Goal: Task Accomplishment & Management: Manage account settings

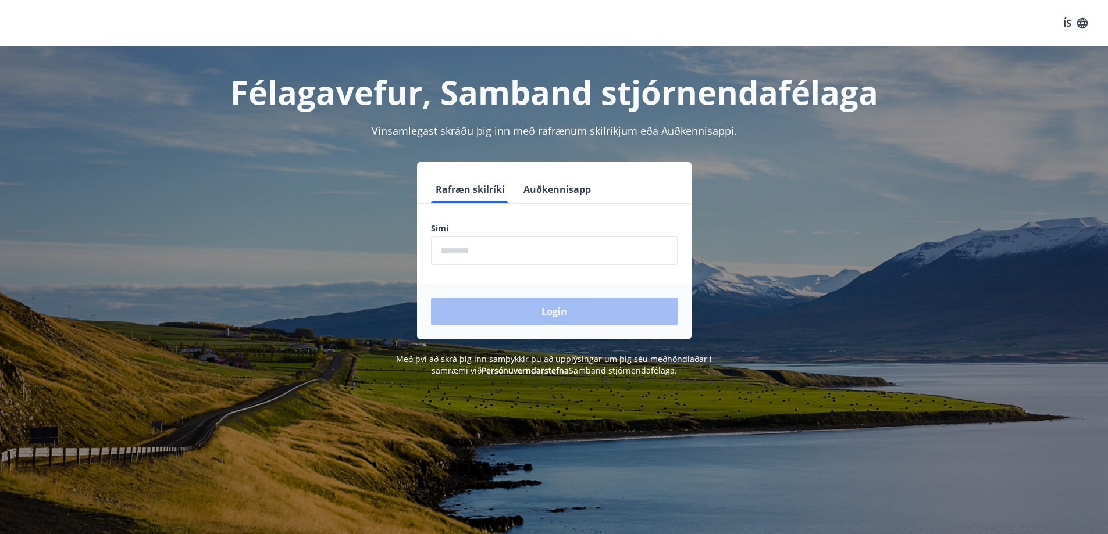
click at [468, 254] on input "phone" at bounding box center [554, 251] width 247 height 28
type input "********"
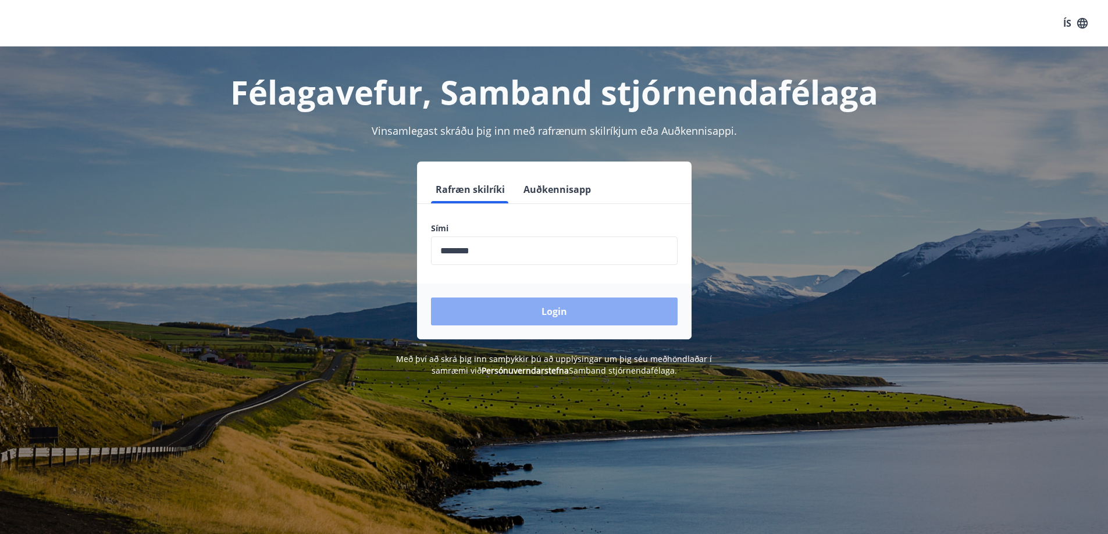
click at [554, 313] on button "Login" at bounding box center [554, 312] width 247 height 28
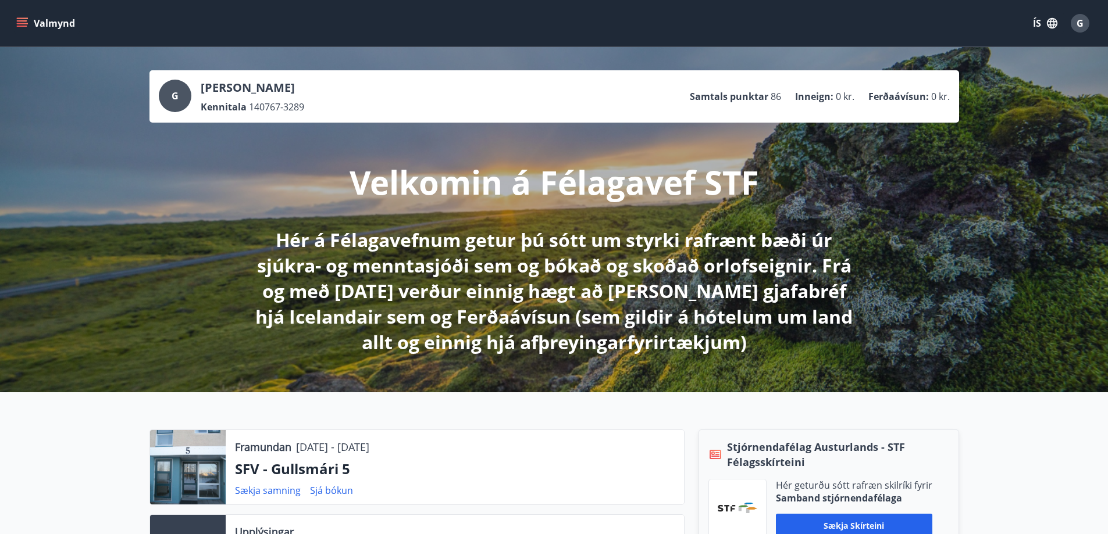
click at [941, 208] on div "G [PERSON_NAME] 140767-3289 Samtals punktar 86 Inneign : 0 kr. Ferðaávísun : 0 …" at bounding box center [554, 219] width 1108 height 345
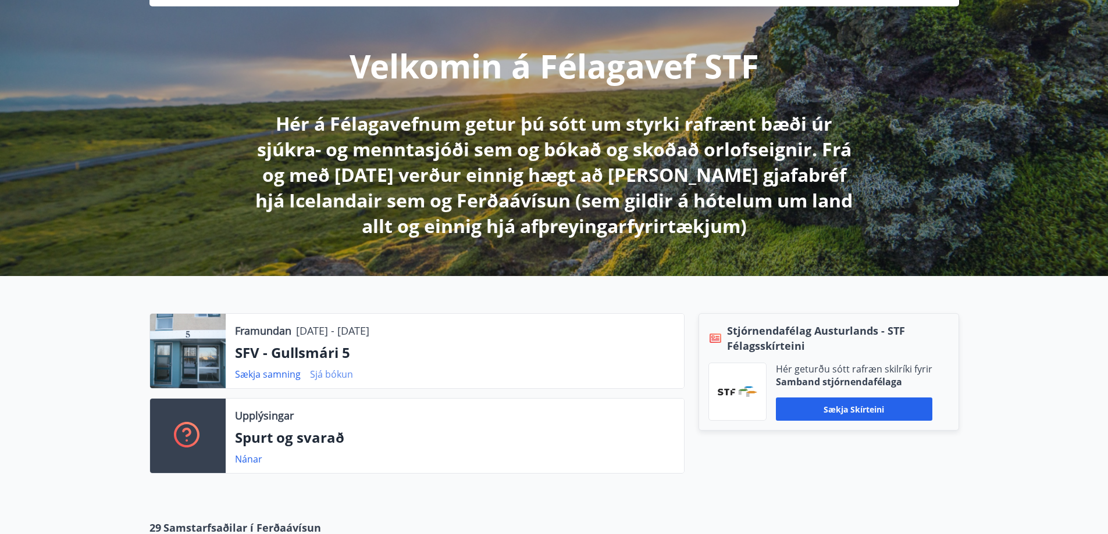
click at [330, 376] on link "Sjá bókun" at bounding box center [331, 374] width 43 height 13
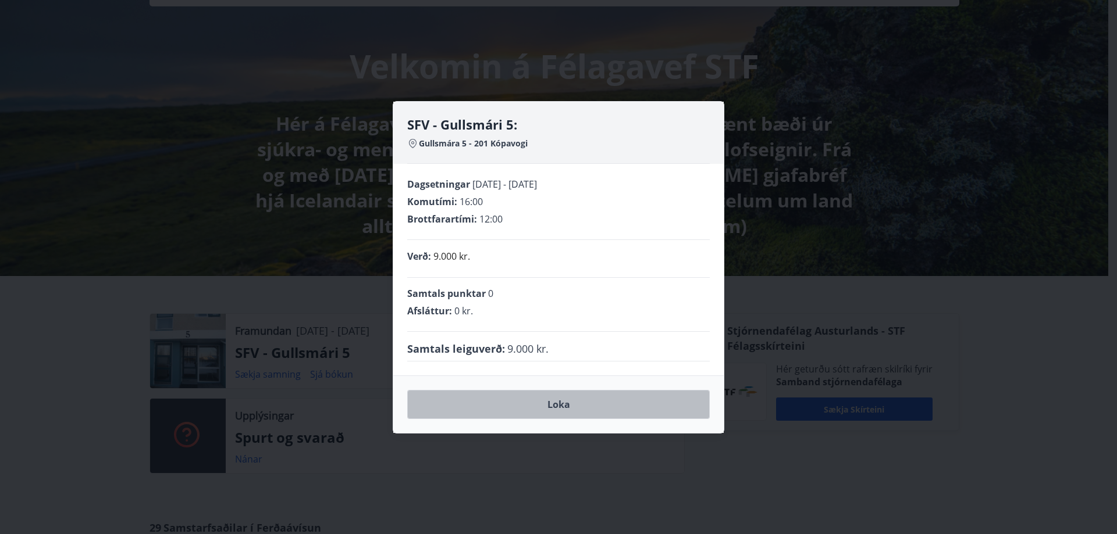
click at [564, 401] on button "Loka" at bounding box center [558, 404] width 302 height 29
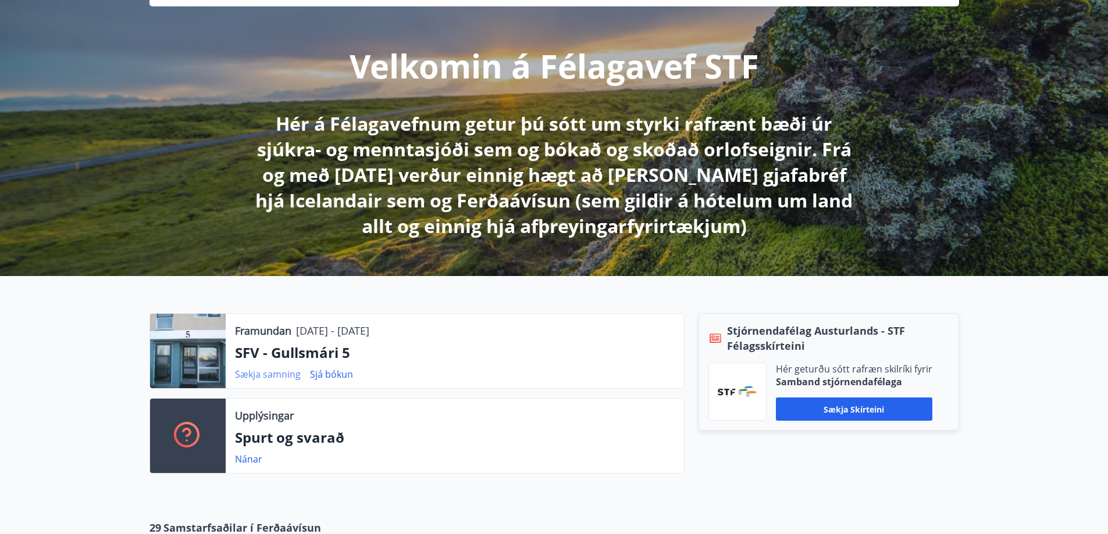
click at [259, 375] on link "Sækja samning" at bounding box center [268, 374] width 66 height 13
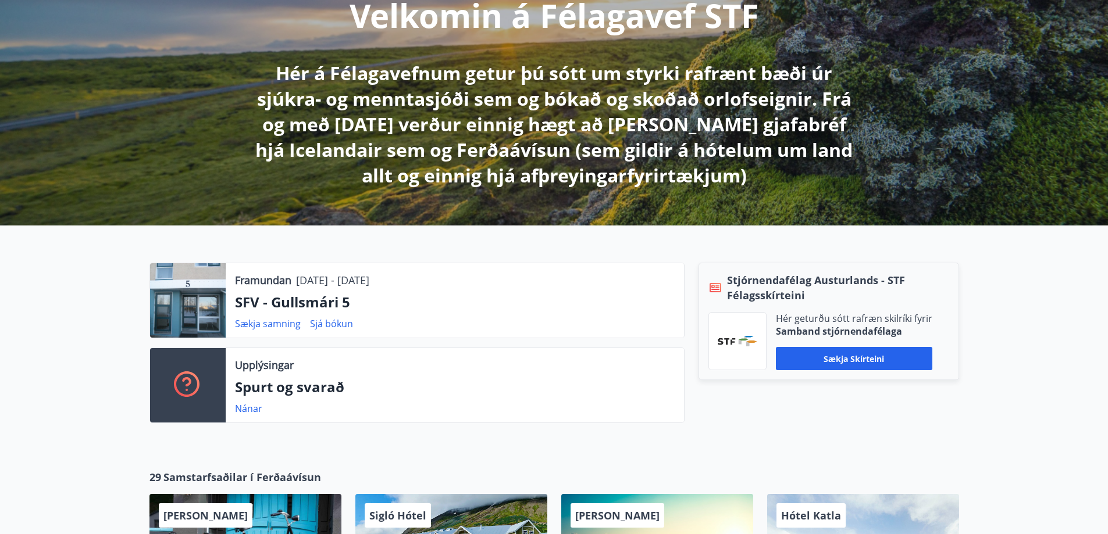
scroll to position [233, 0]
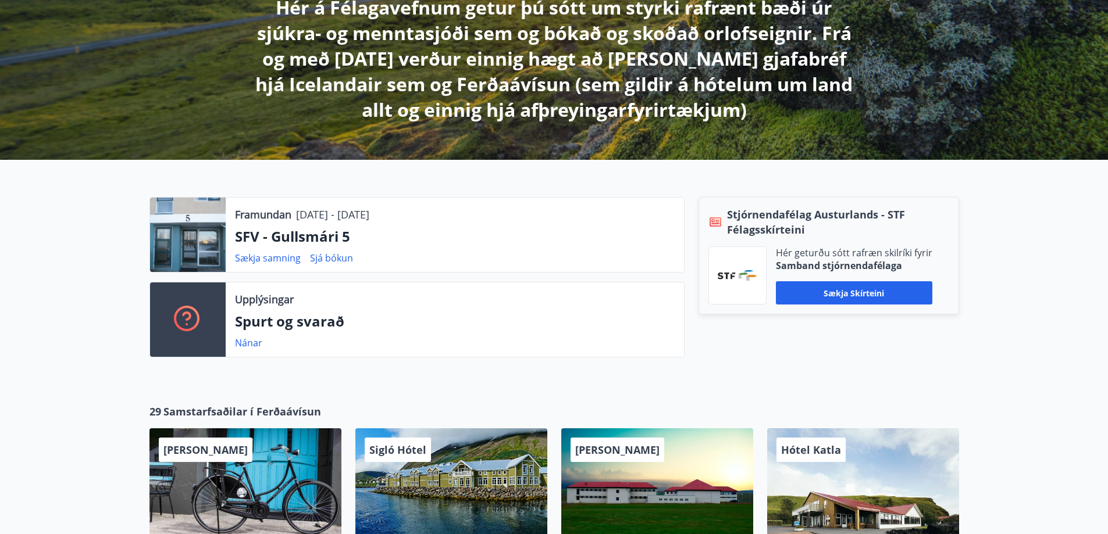
click at [1043, 288] on div "Framundan [DATE] - [DATE] SFV - Gullsmári 5 Sækja samning Sjá bókun Upplýsingar…" at bounding box center [554, 273] width 1108 height 226
click at [263, 259] on link "Sækja samning" at bounding box center [268, 258] width 66 height 13
click at [248, 258] on link "Sækja samning" at bounding box center [268, 258] width 66 height 13
click at [245, 341] on link "Nánar" at bounding box center [248, 343] width 27 height 13
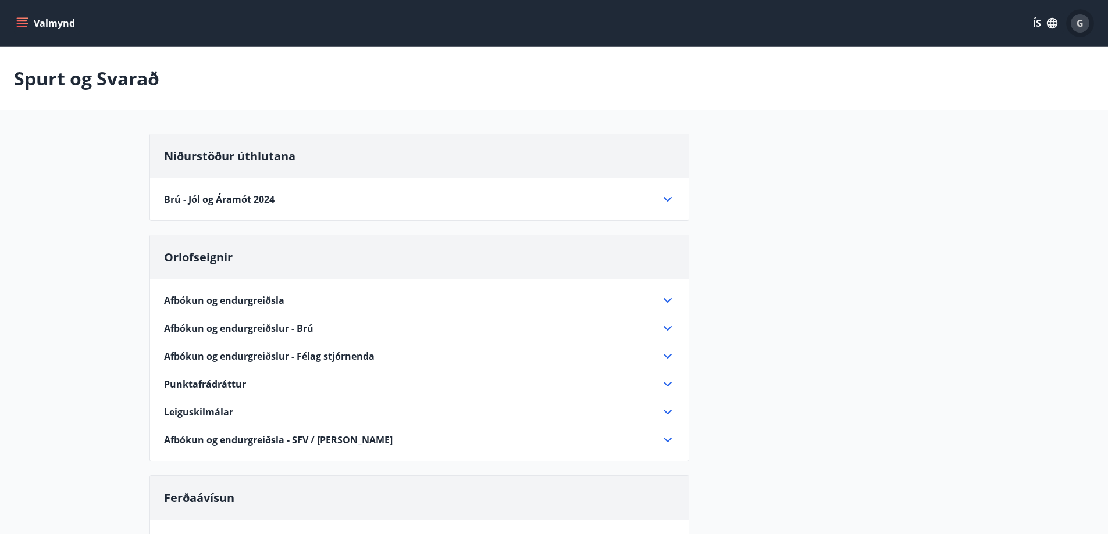
click at [1078, 22] on span "G" at bounding box center [1079, 23] width 7 height 13
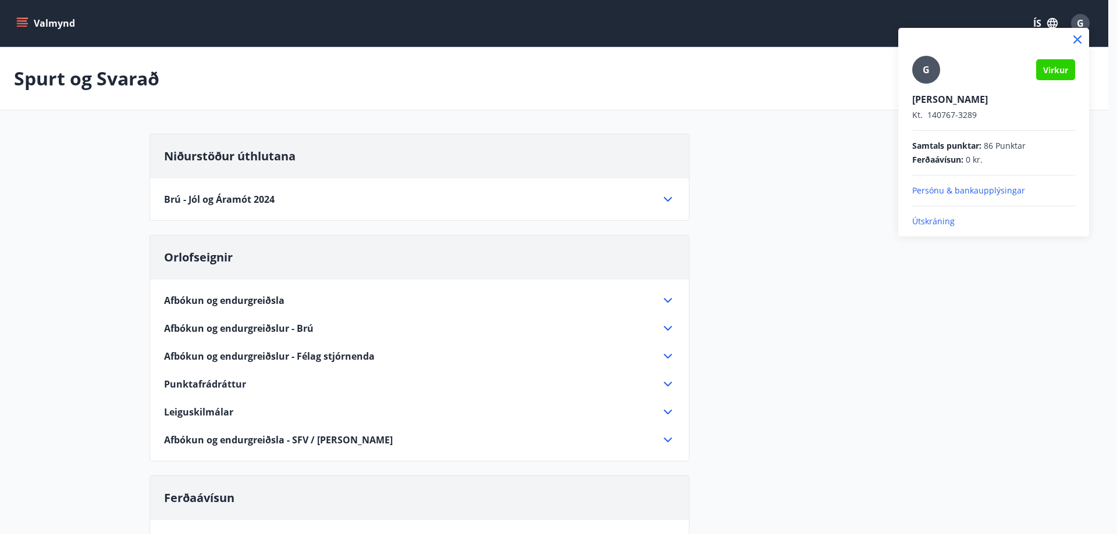
click at [932, 219] on p "Útskráning" at bounding box center [993, 222] width 163 height 12
